Goal: Check status: Check status

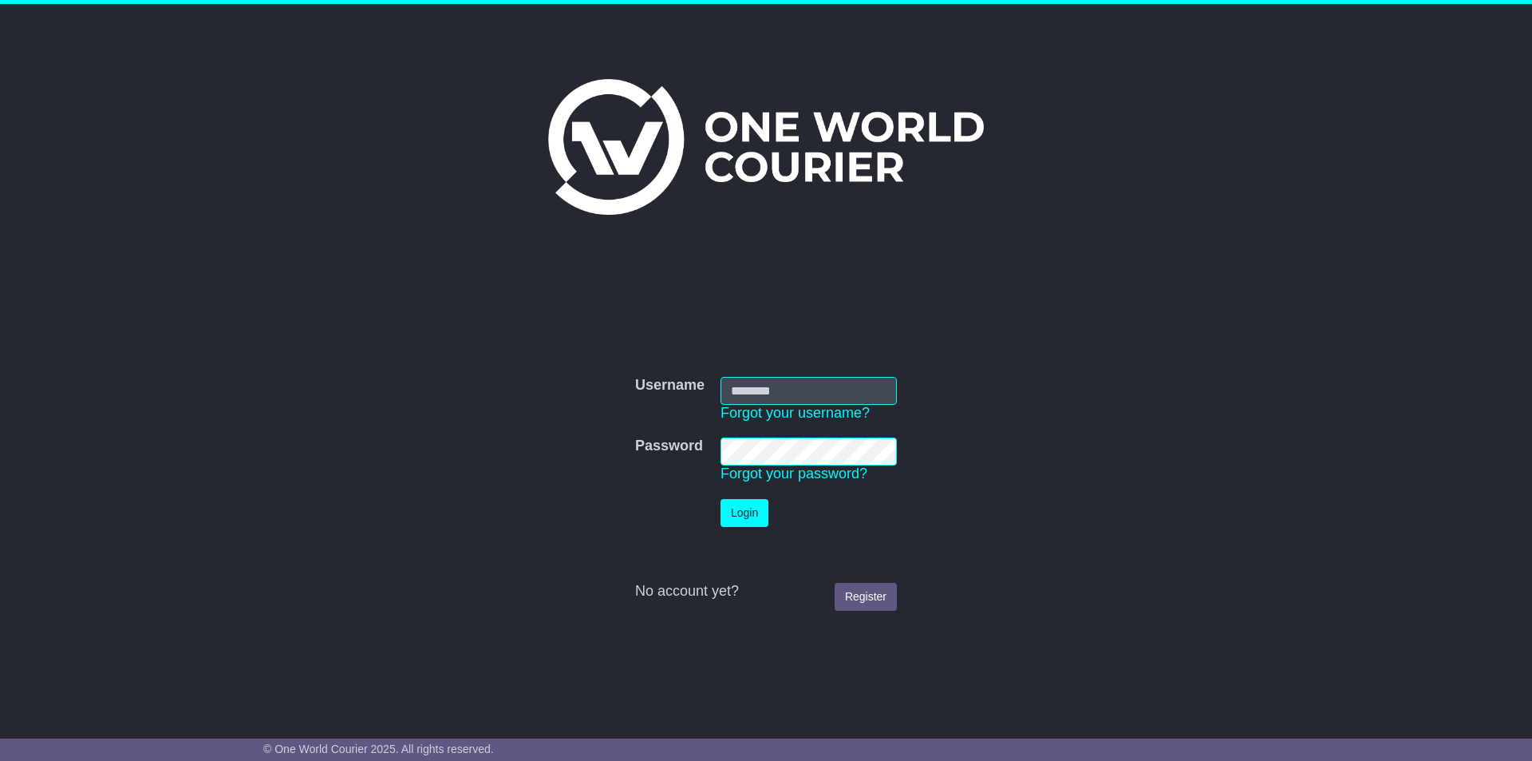
type input "**********"
click at [747, 508] on button "Login" at bounding box center [745, 513] width 48 height 28
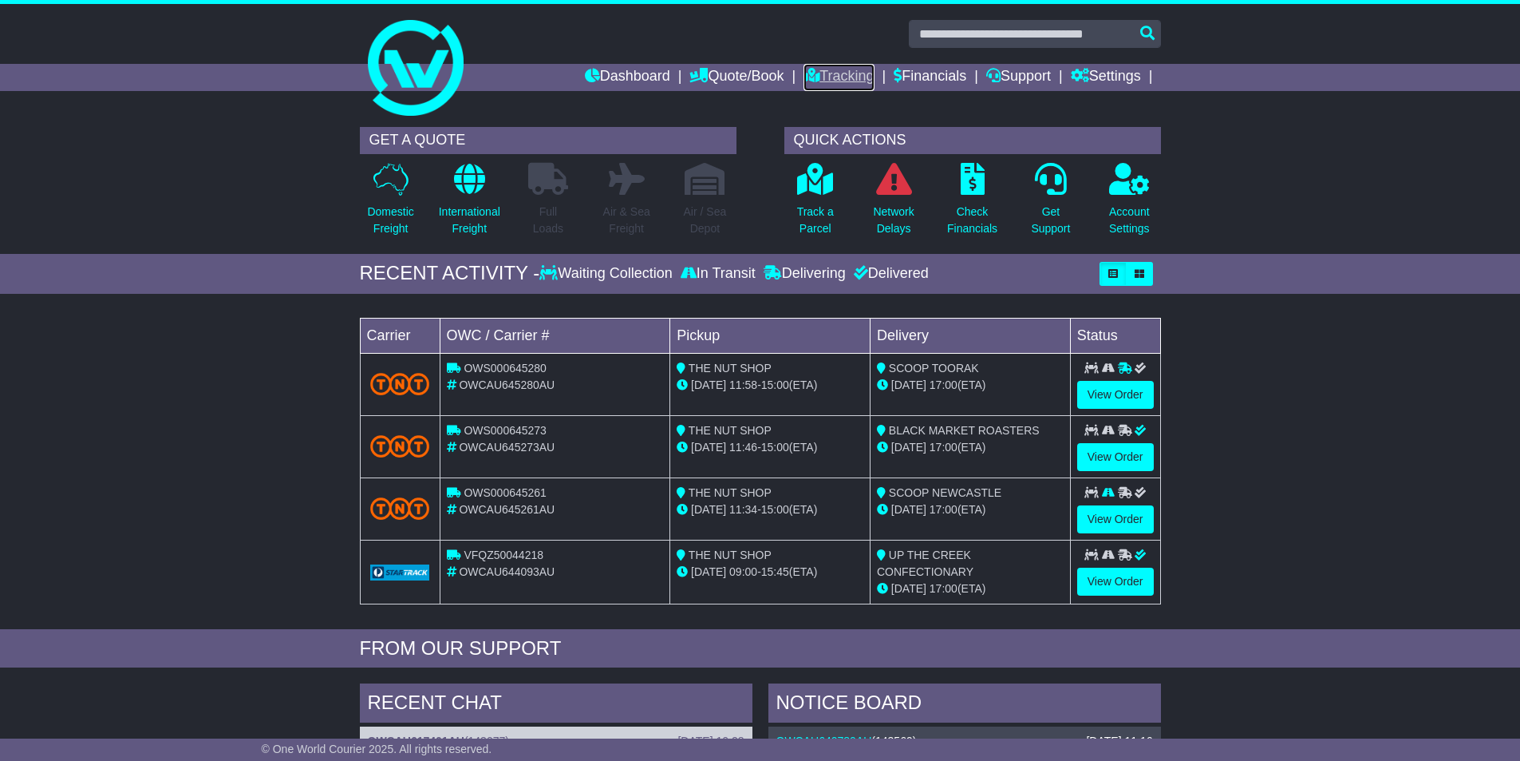
click at [862, 76] on link "Tracking" at bounding box center [839, 77] width 70 height 27
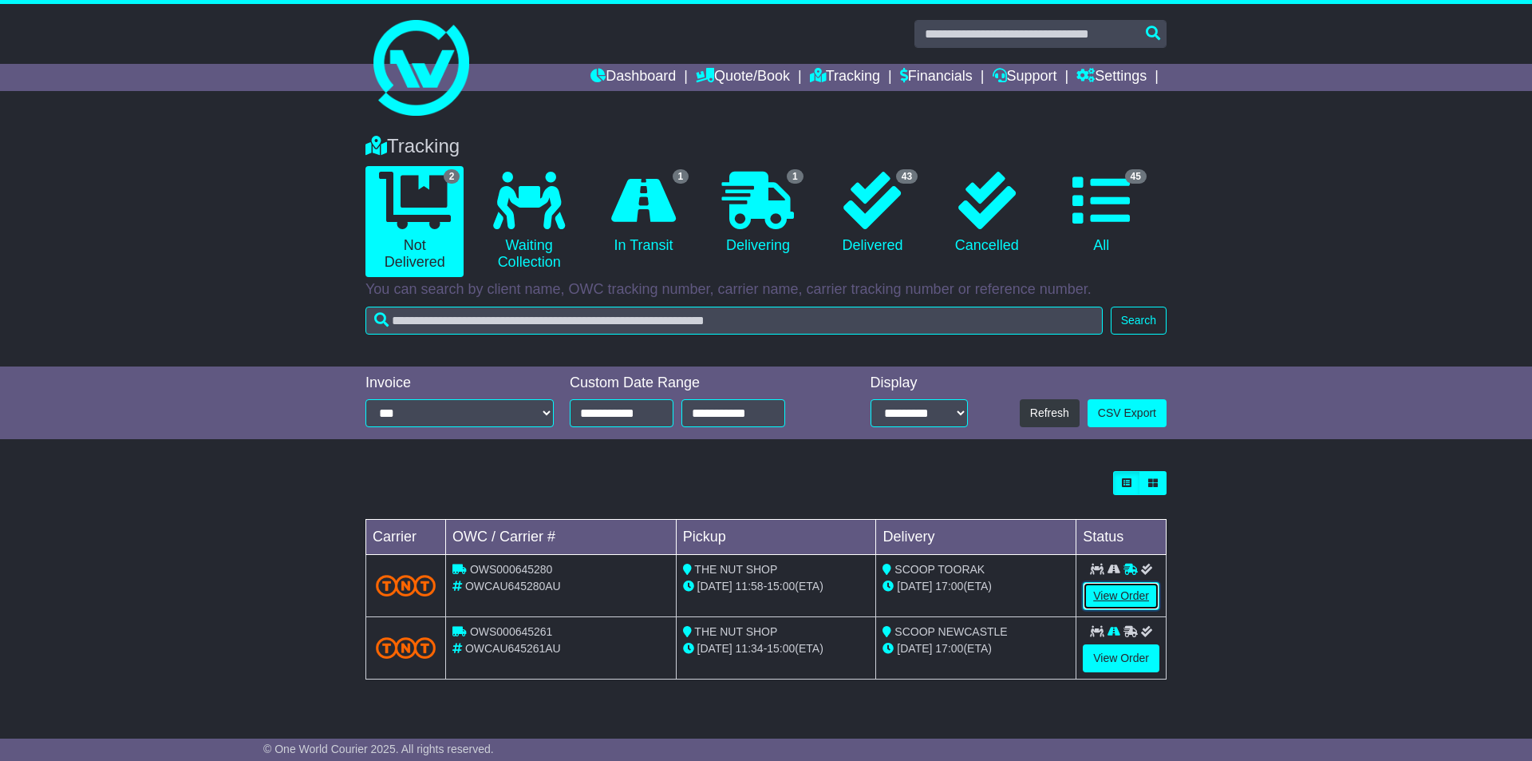
click at [1105, 592] on link "View Order" at bounding box center [1121, 596] width 77 height 28
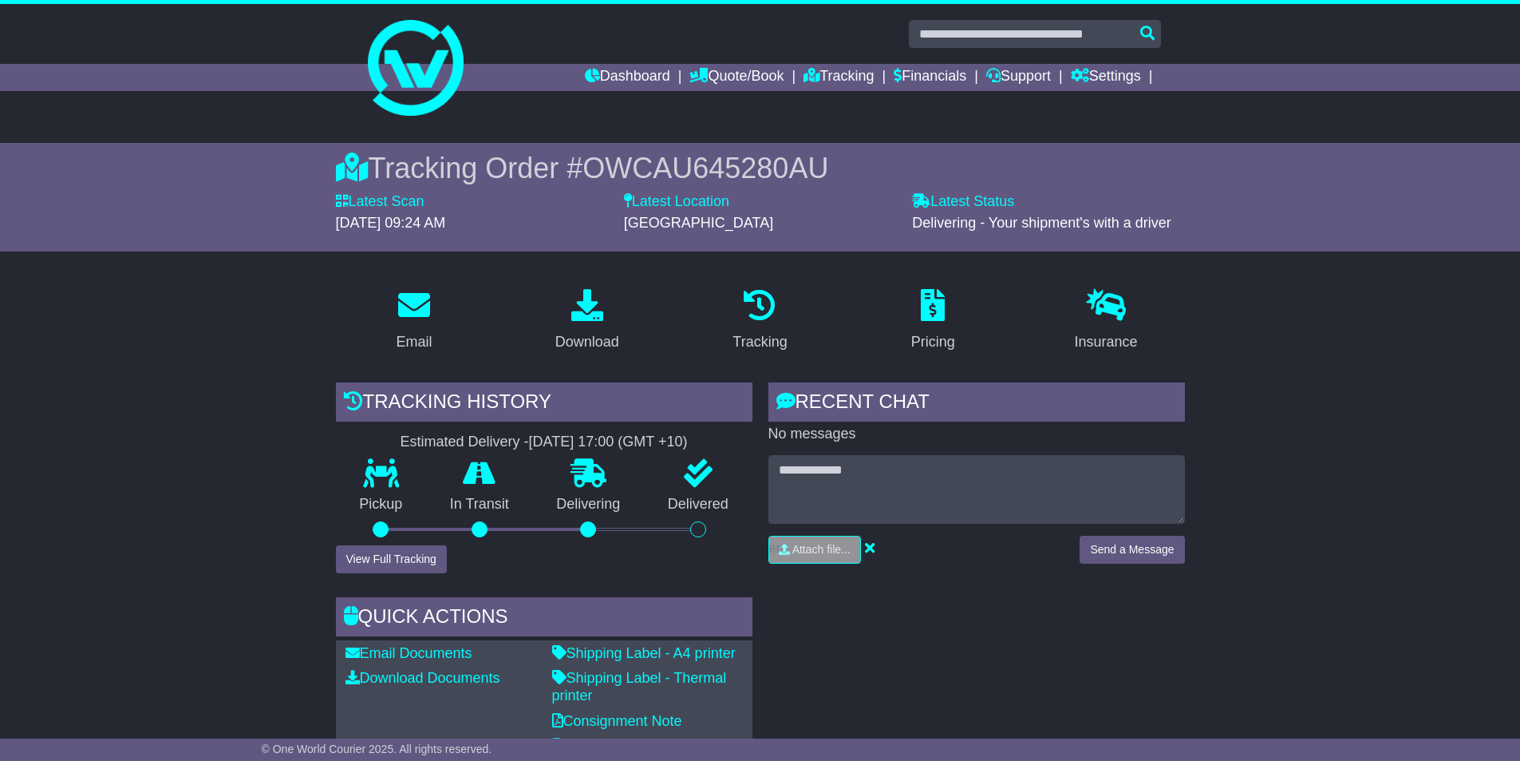
scroll to position [239, 0]
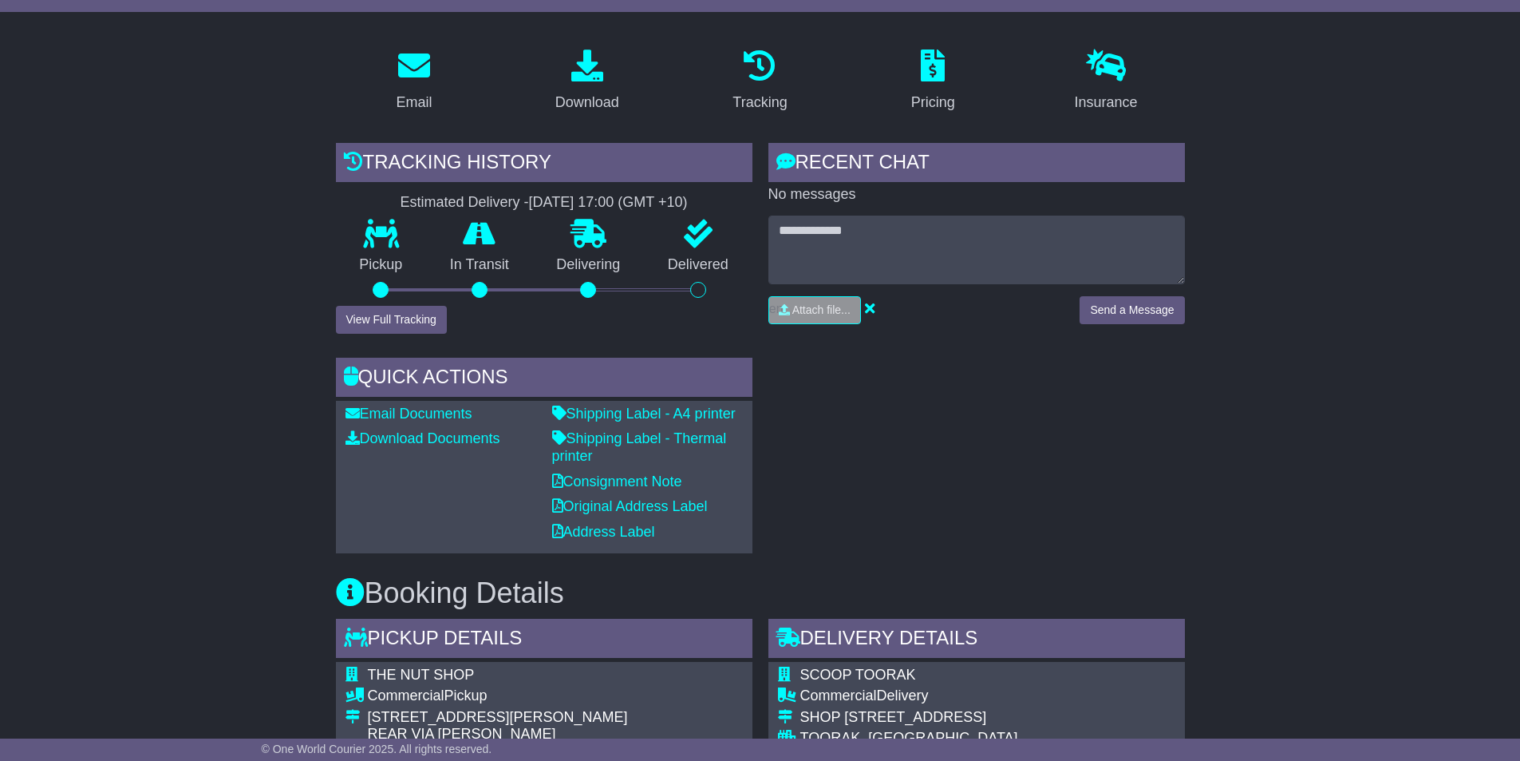
click at [417, 303] on div "Pickup" at bounding box center [381, 262] width 91 height 86
click at [410, 319] on button "View Full Tracking" at bounding box center [391, 320] width 111 height 28
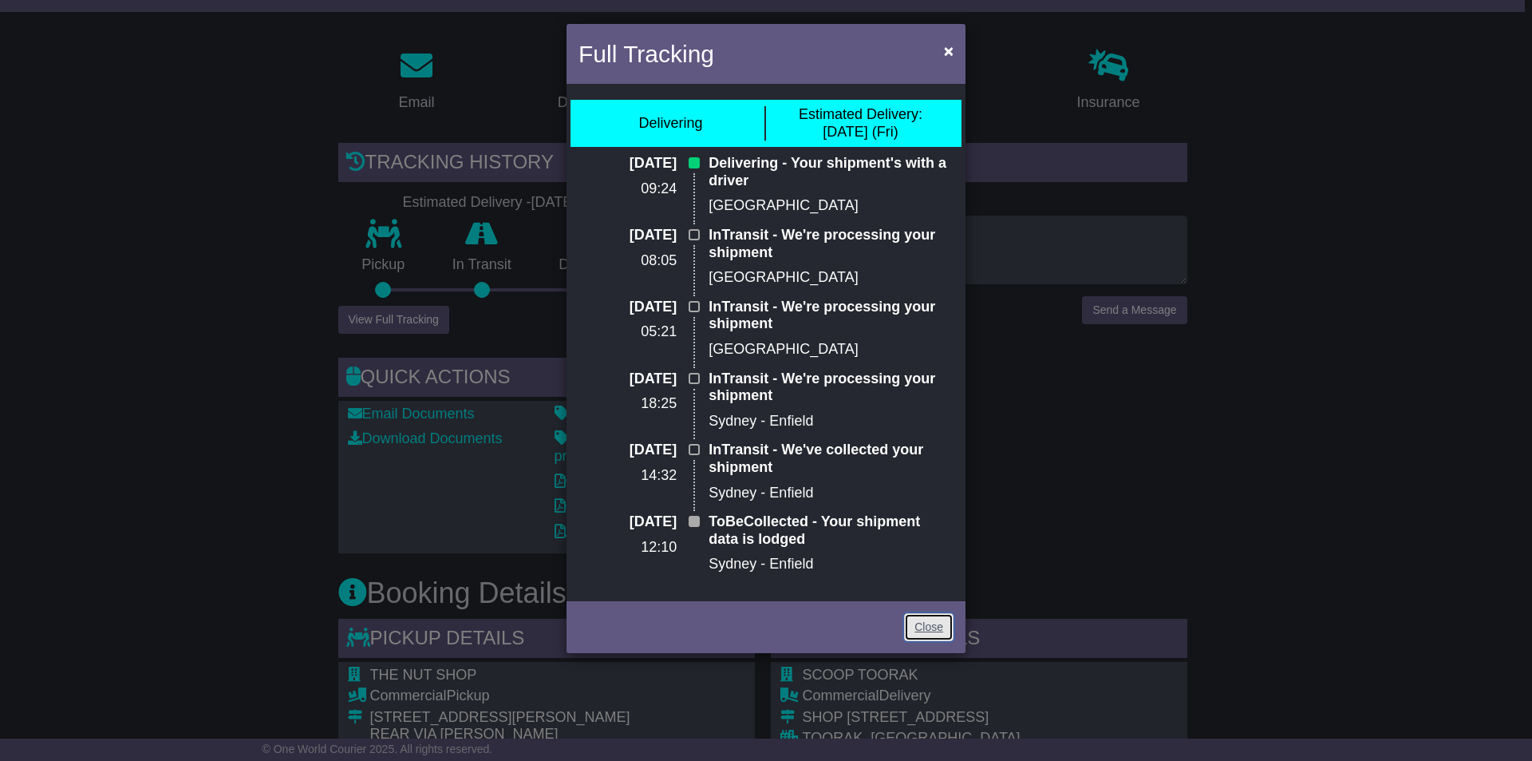
click at [925, 627] on link "Close" at bounding box center [928, 627] width 49 height 28
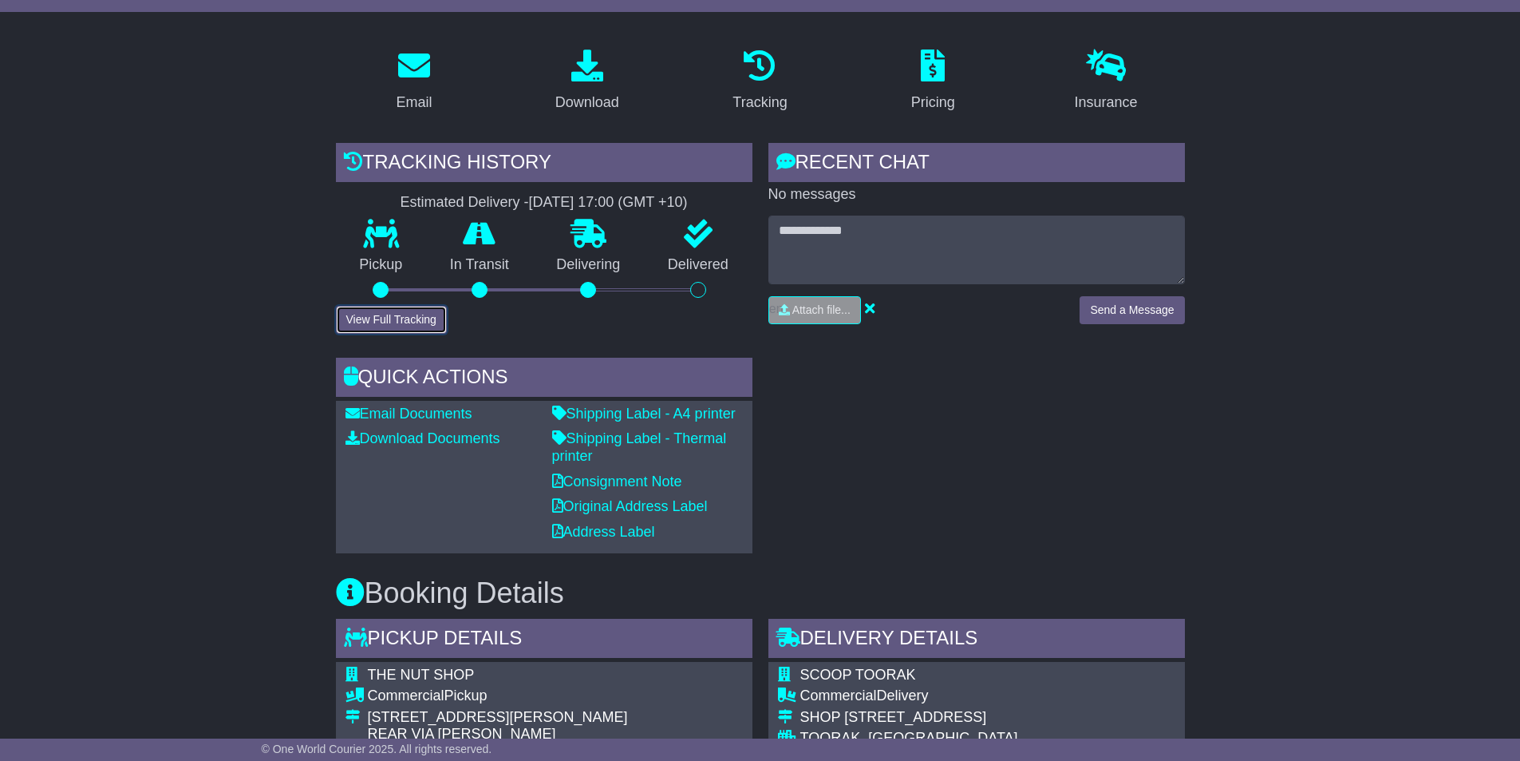
scroll to position [0, 0]
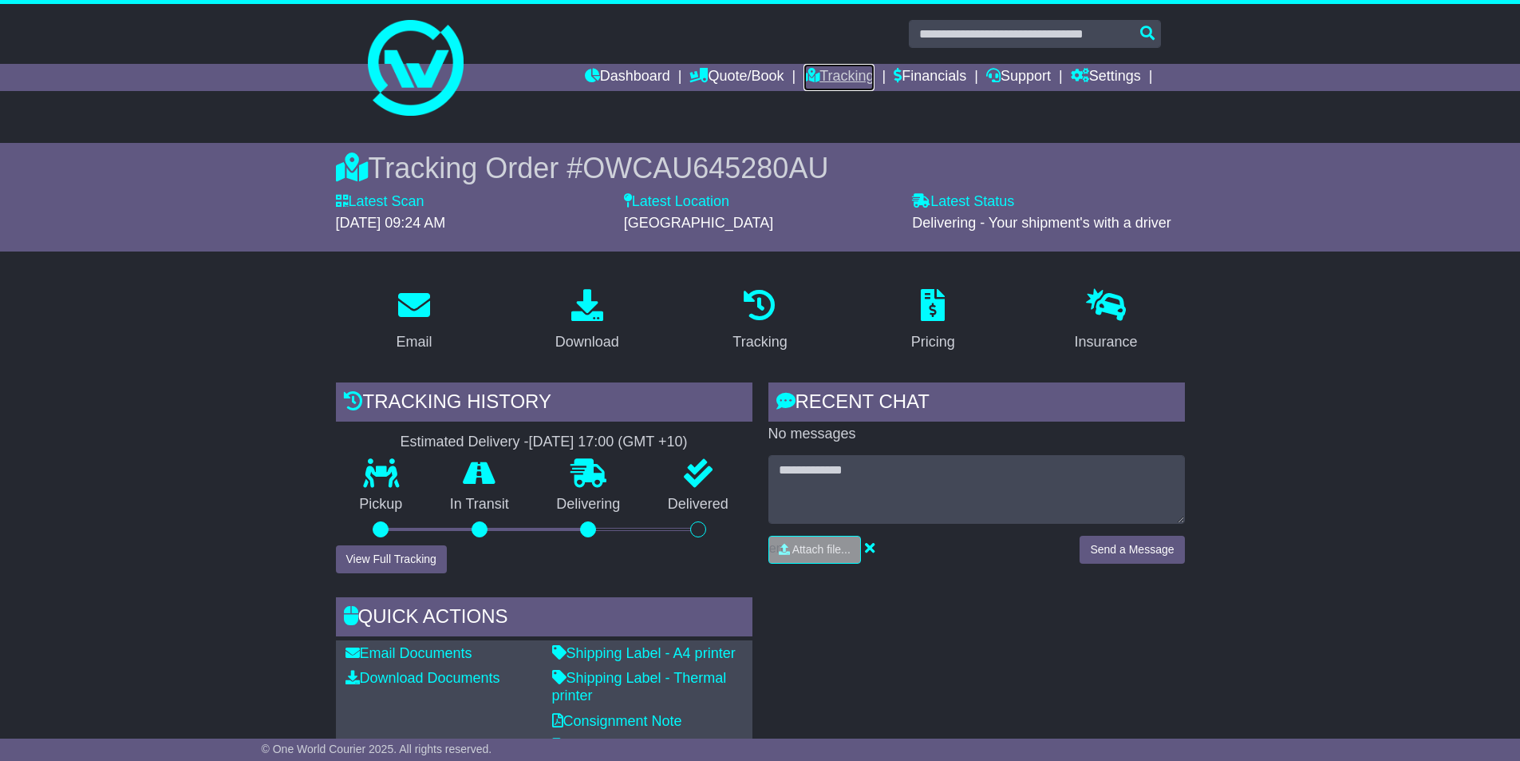
click at [811, 73] on link "Tracking" at bounding box center [839, 77] width 70 height 27
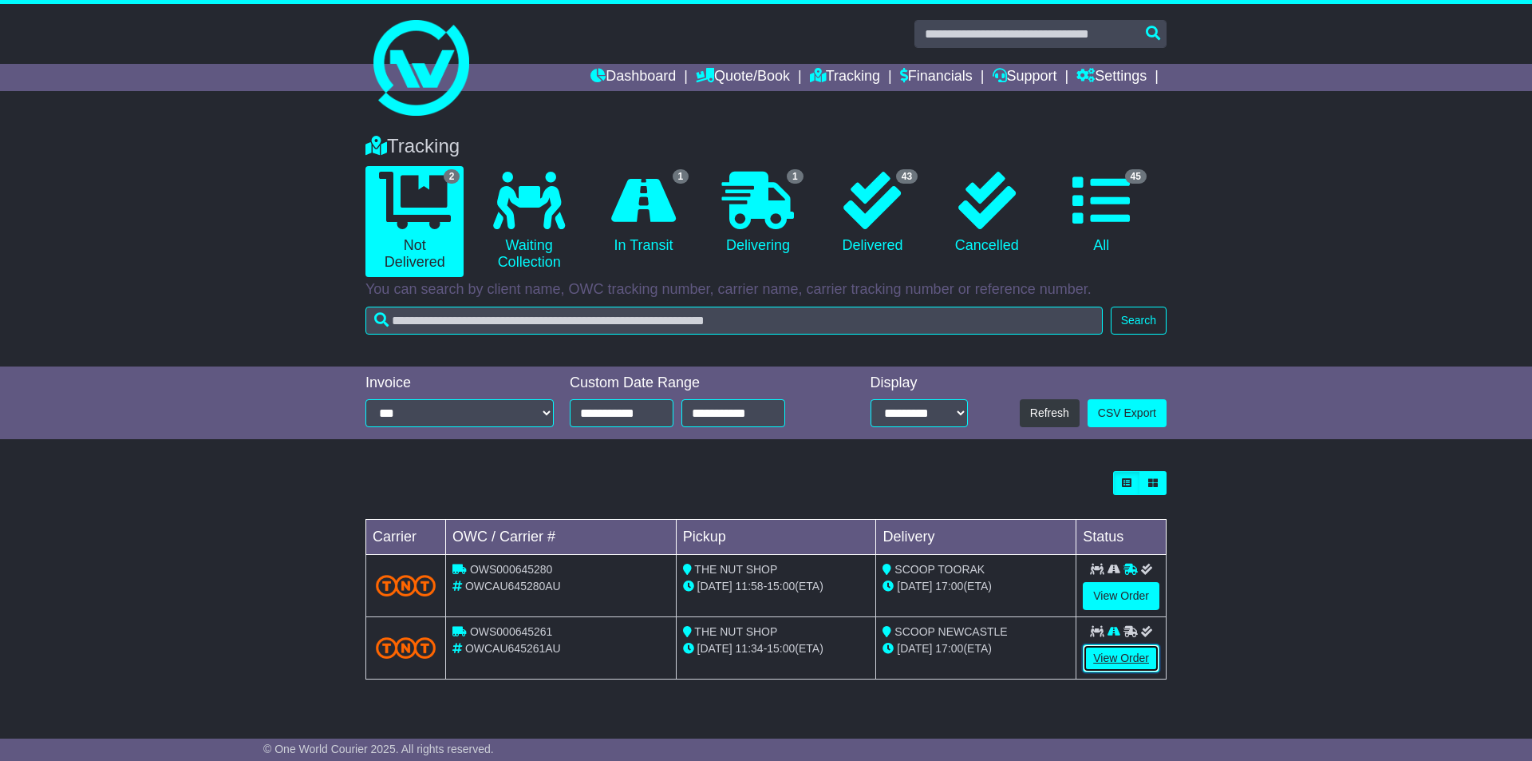
click at [1129, 654] on link "View Order" at bounding box center [1121, 658] width 77 height 28
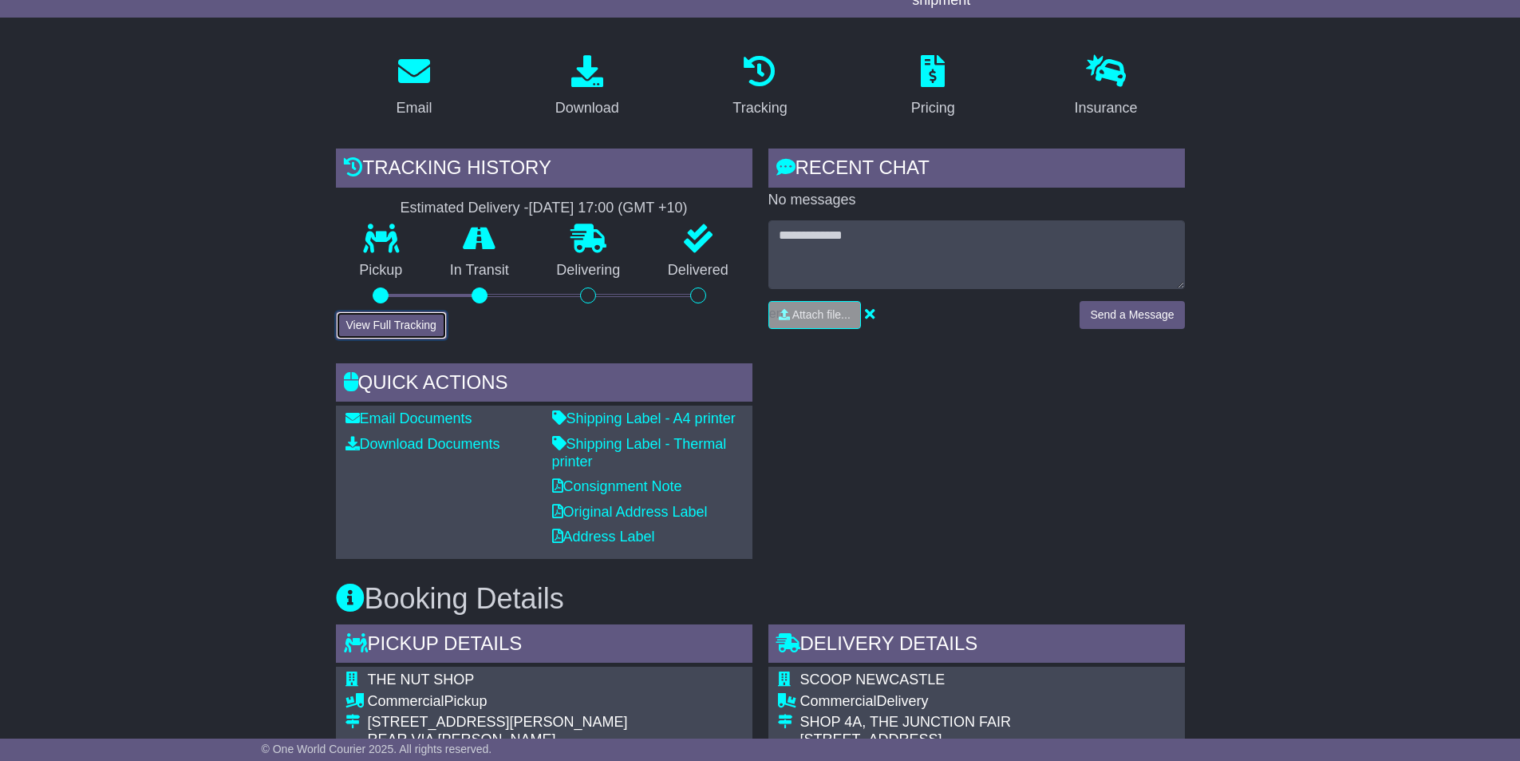
click at [382, 326] on button "View Full Tracking" at bounding box center [391, 325] width 111 height 28
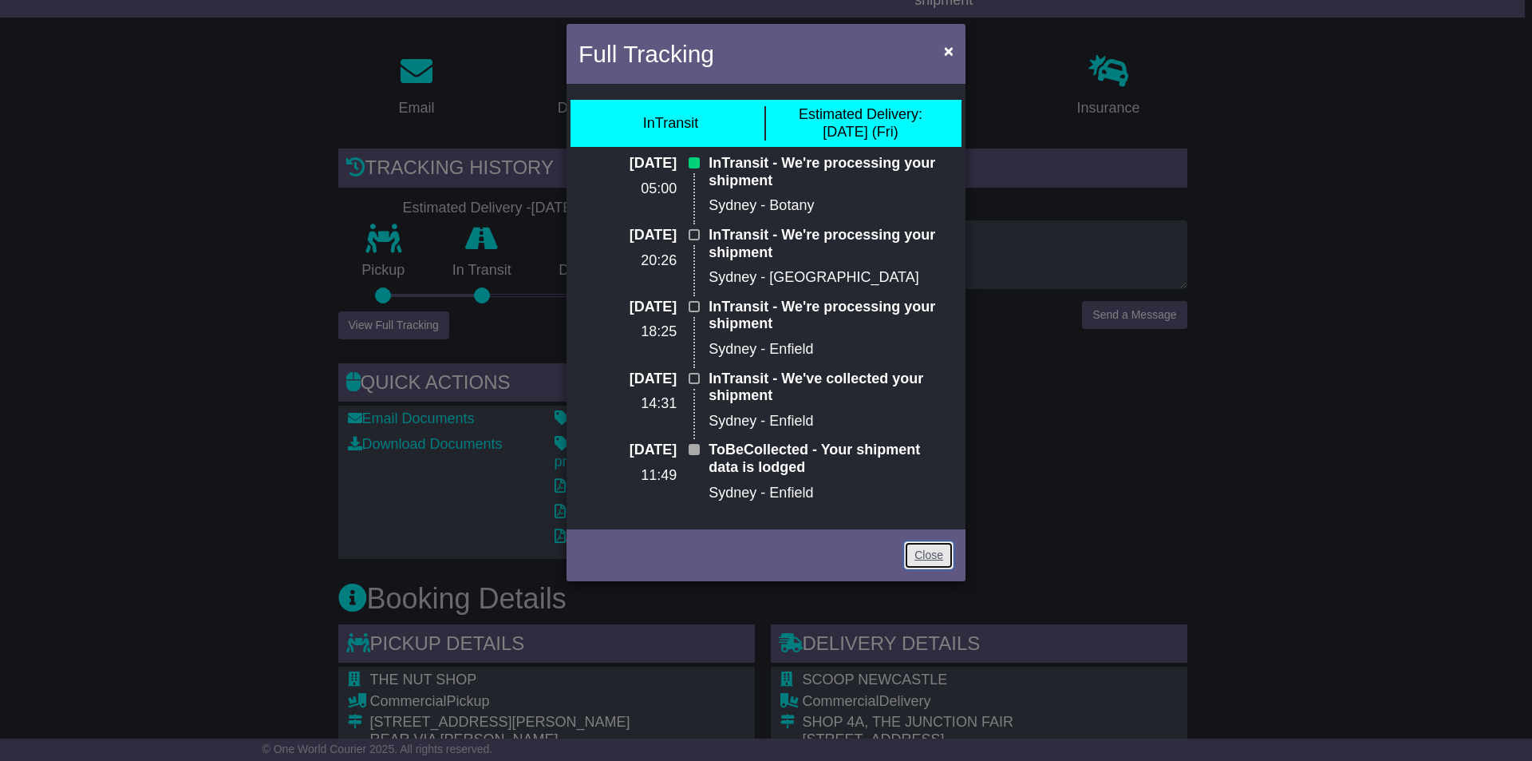
click at [943, 554] on link "Close" at bounding box center [928, 555] width 49 height 28
